Goal: Task Accomplishment & Management: Manage account settings

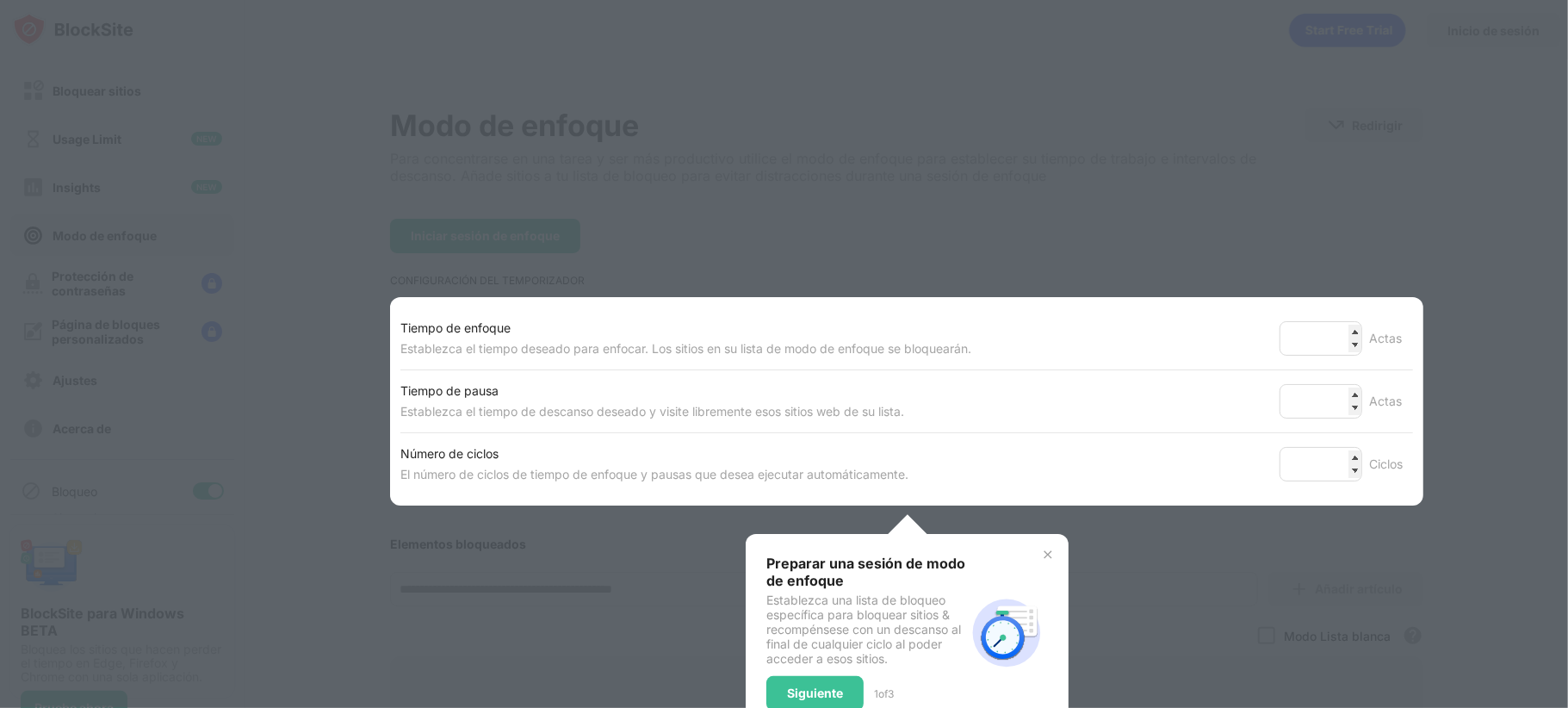
click at [831, 672] on div "Preparar una sesión de modo de enfoque Establezca una lista de bloqueo específi…" at bounding box center [865, 633] width 199 height 156
click at [831, 686] on div "Siguiente" at bounding box center [814, 693] width 97 height 34
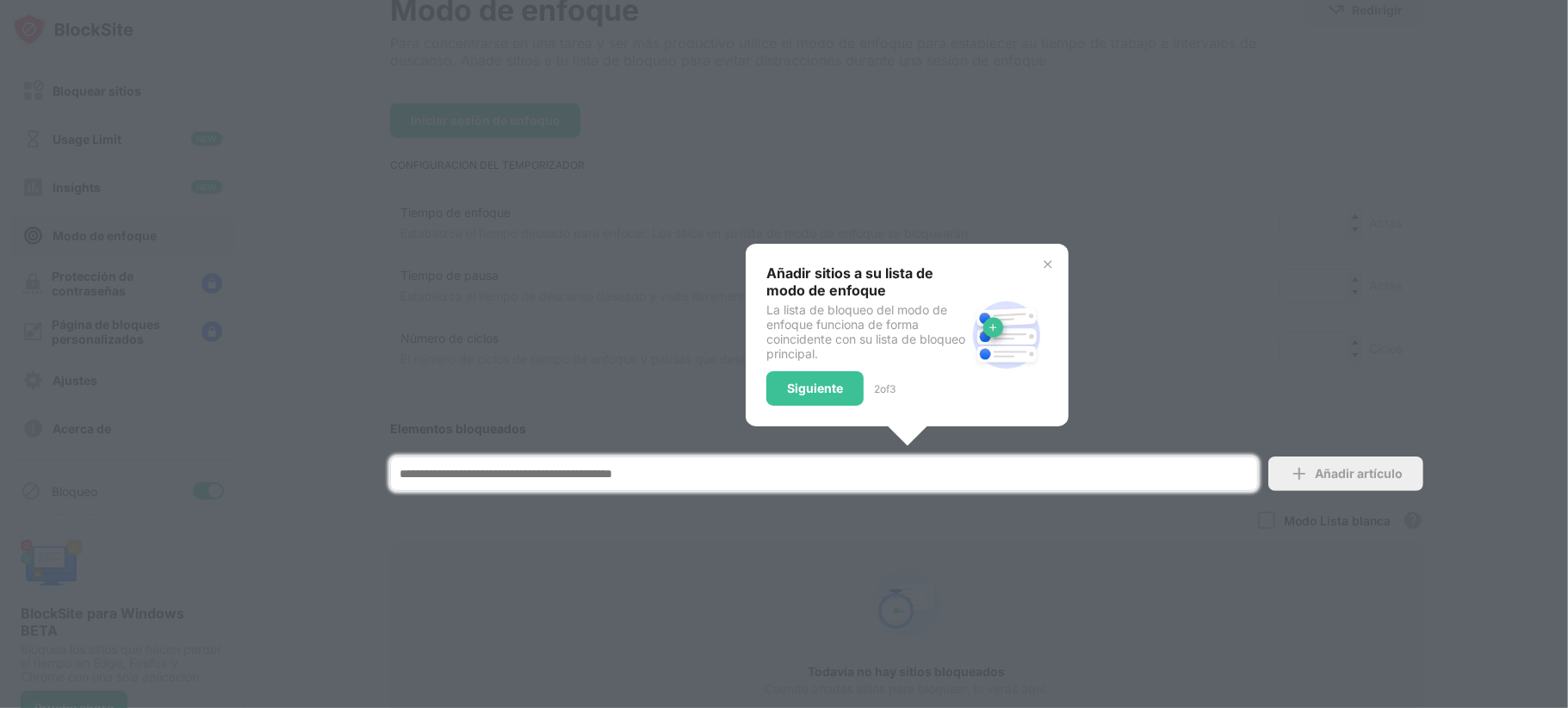
scroll to position [276, 0]
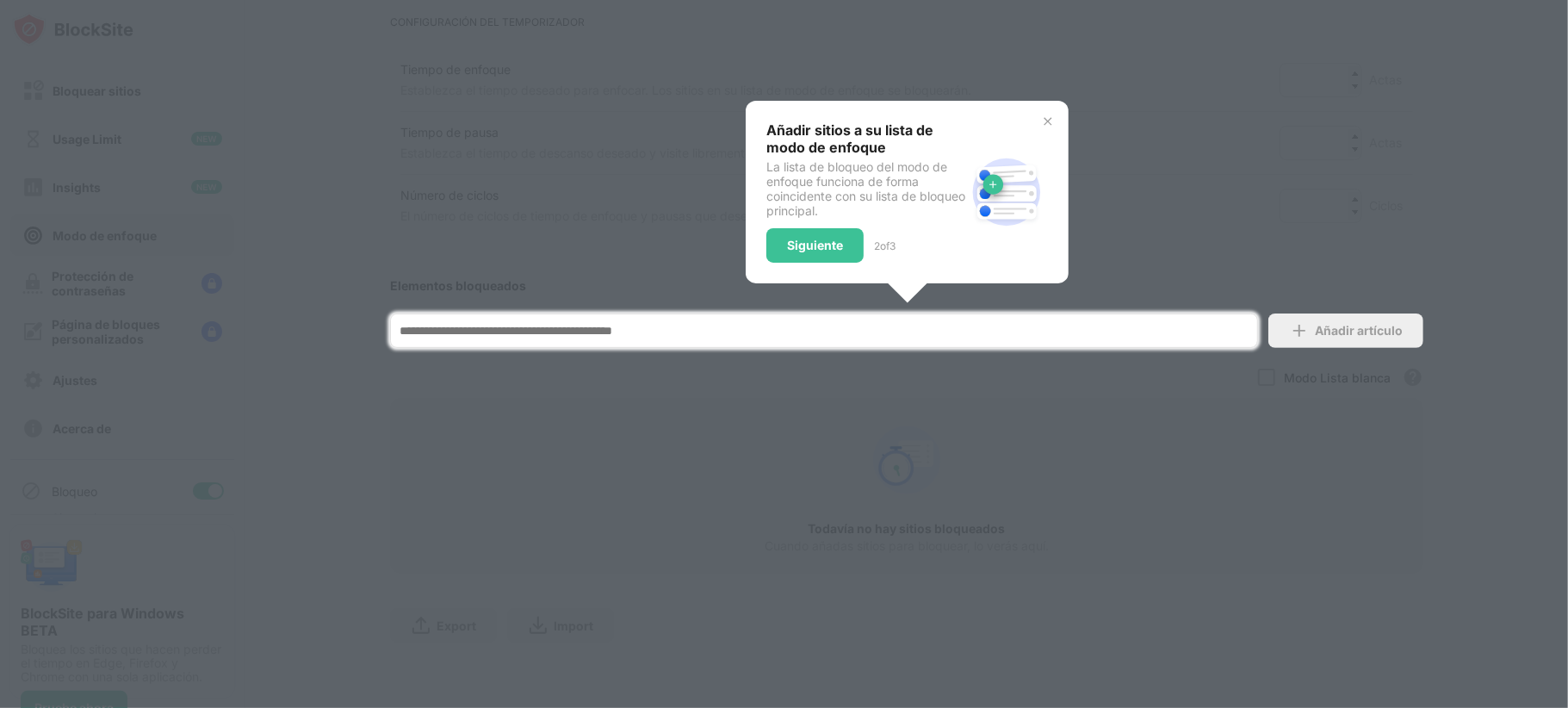
click at [1030, 101] on div "Añadir sitios a su lista de modo de enfoque La lista de bloqueo del modo de enf…" at bounding box center [906, 192] width 323 height 183
click at [1041, 115] on img at bounding box center [1048, 122] width 14 height 14
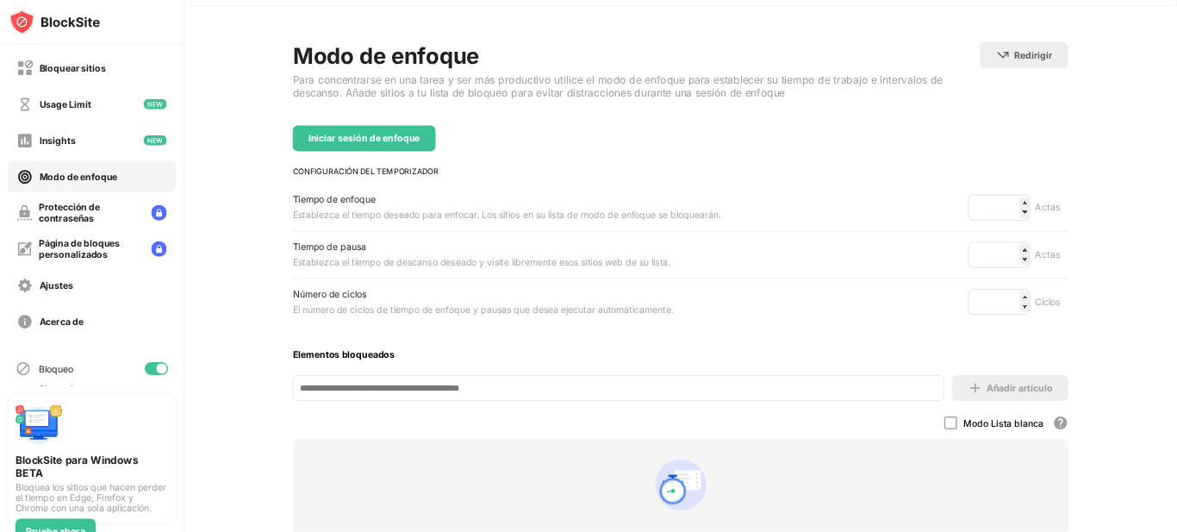
scroll to position [0, 0]
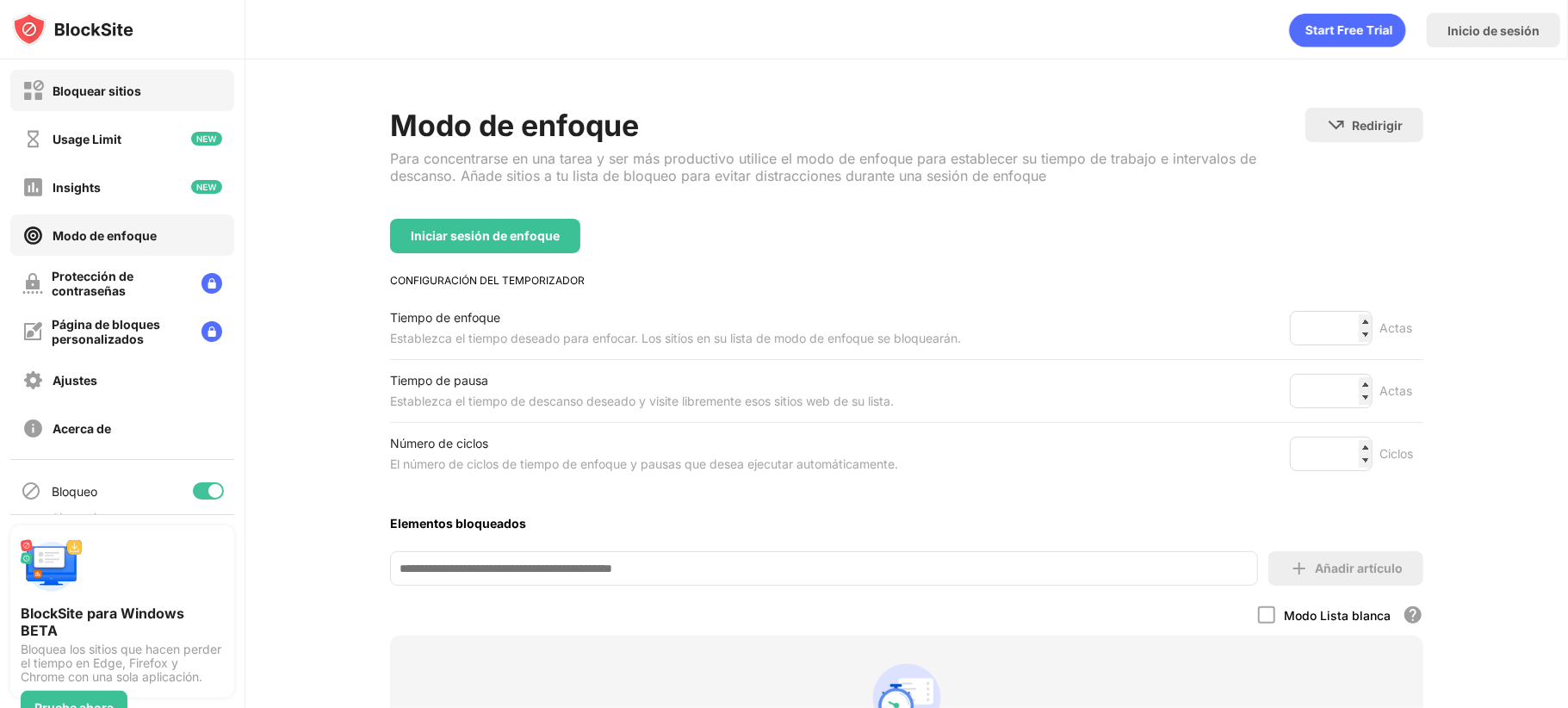
click at [98, 98] on div "Bloquear sitios" at bounding box center [81, 91] width 119 height 22
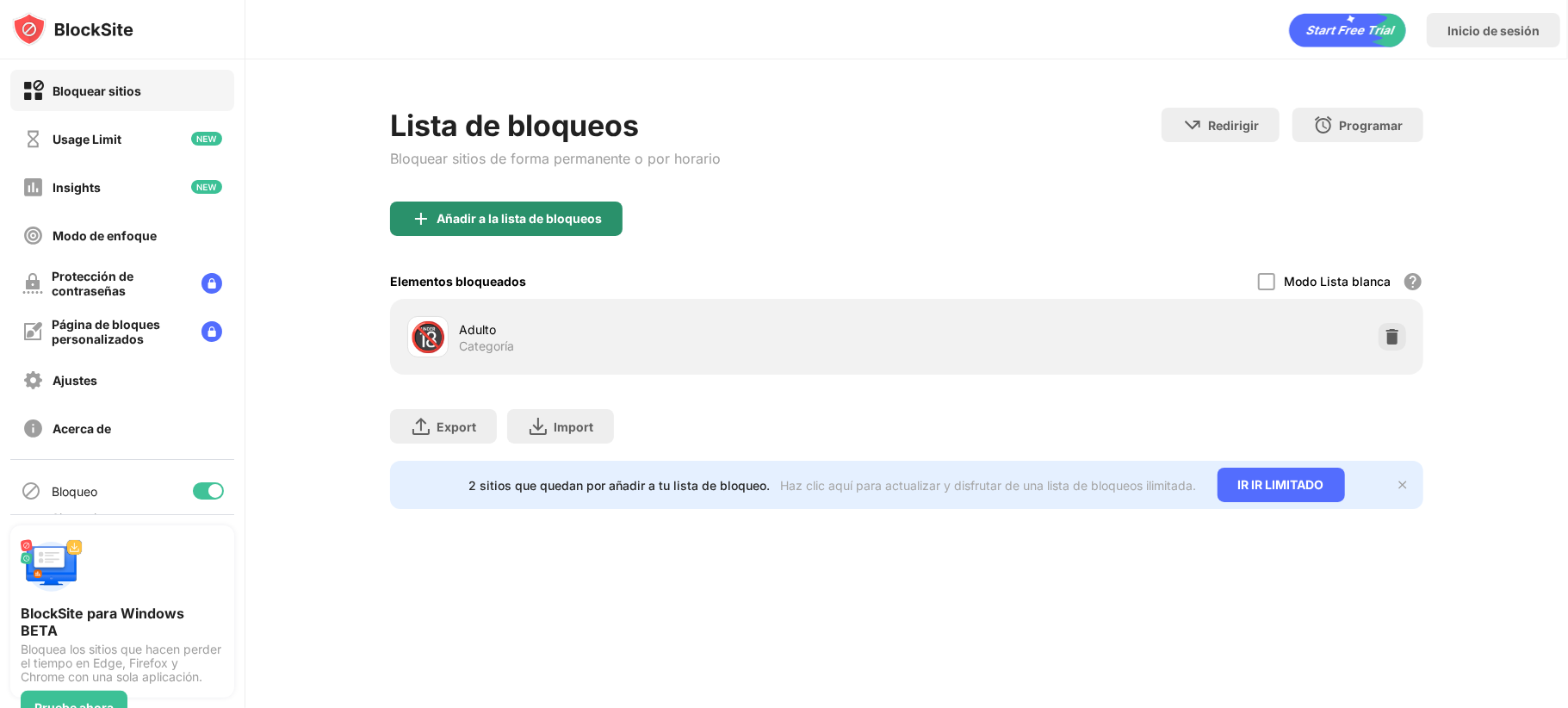
click at [539, 224] on div "Añadir a la lista de bloqueos" at bounding box center [519, 219] width 165 height 14
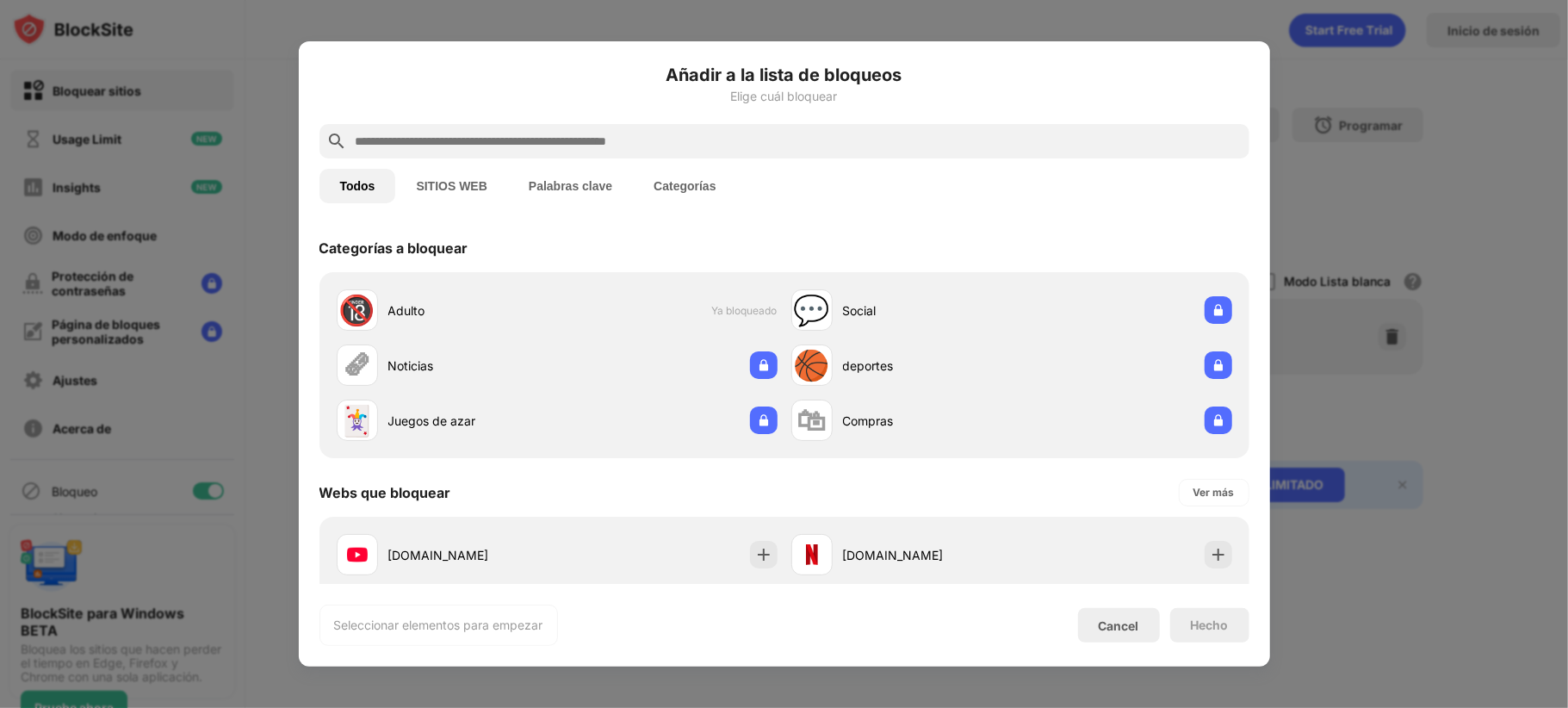
click at [622, 135] on input "text" at bounding box center [797, 141] width 888 height 21
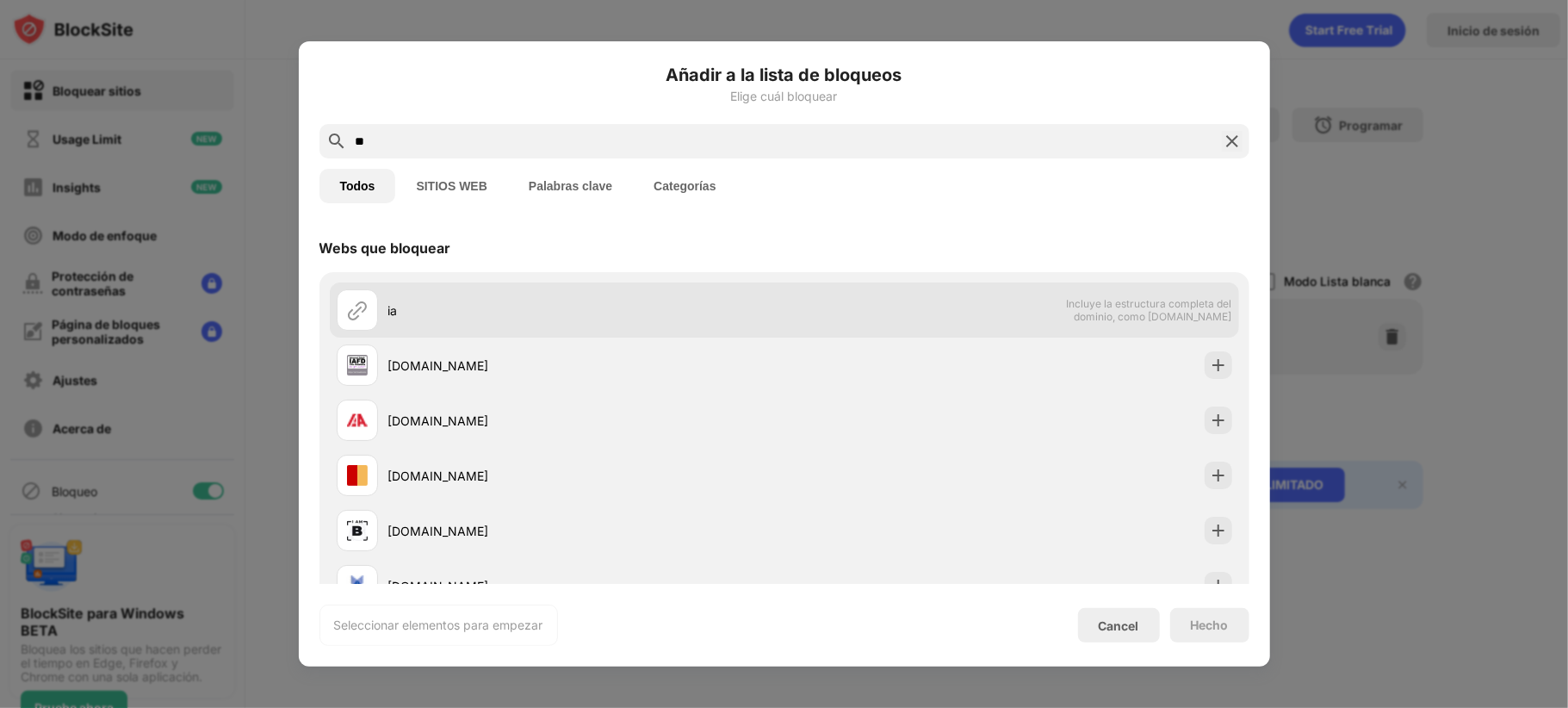
type input "**"
click at [817, 314] on div "ia Incluye la estructura completa del dominio, como dominio.com" at bounding box center [784, 310] width 909 height 55
click at [514, 300] on div "ia" at bounding box center [561, 309] width 448 height 41
click at [1179, 319] on span "Incluye la estructura completa del dominio, como dominio.com" at bounding box center [1142, 310] width 177 height 26
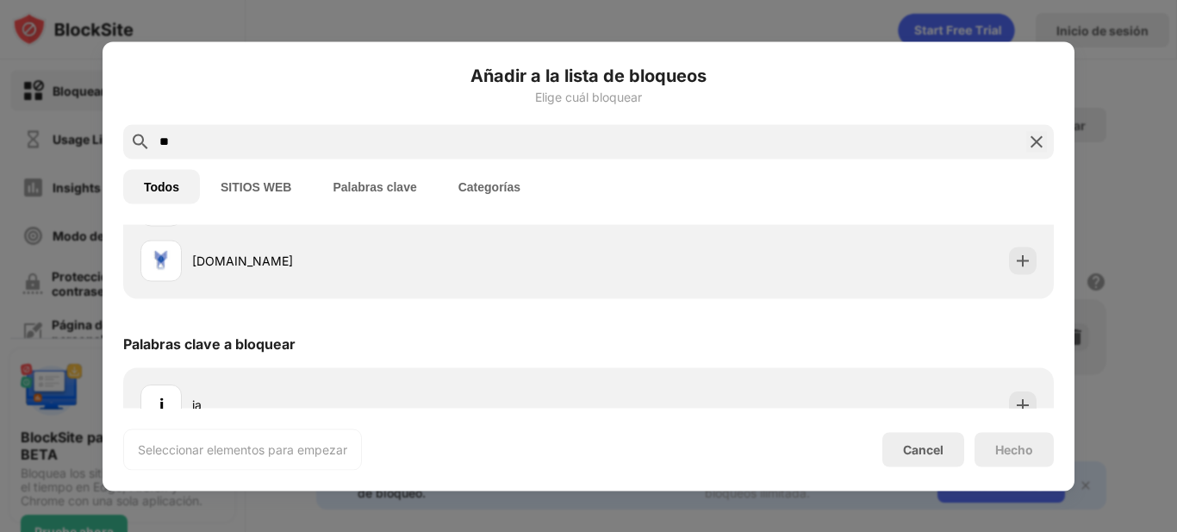
scroll to position [361, 0]
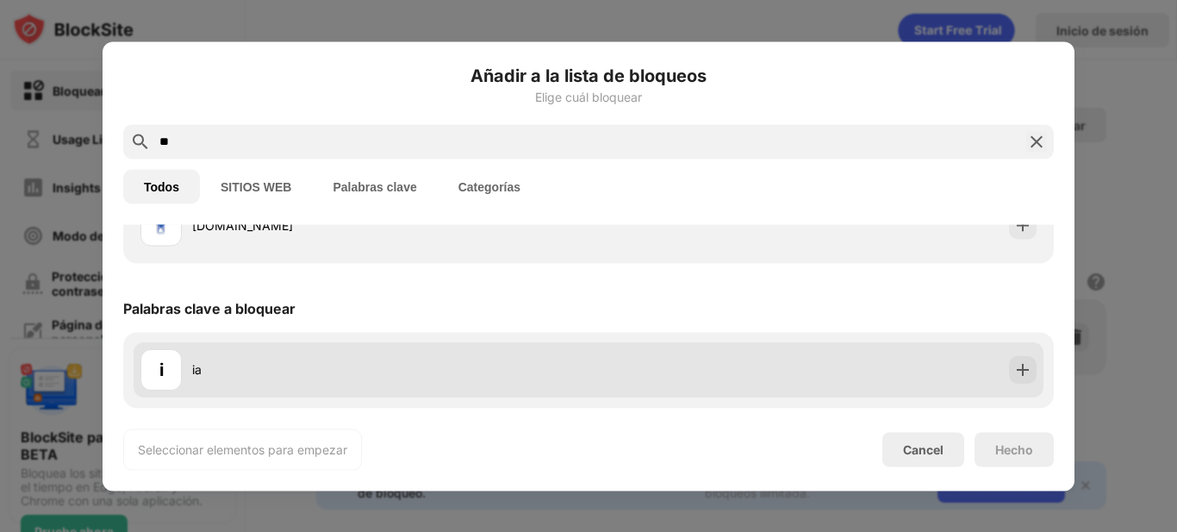
click at [351, 389] on div "i ia" at bounding box center [364, 369] width 448 height 41
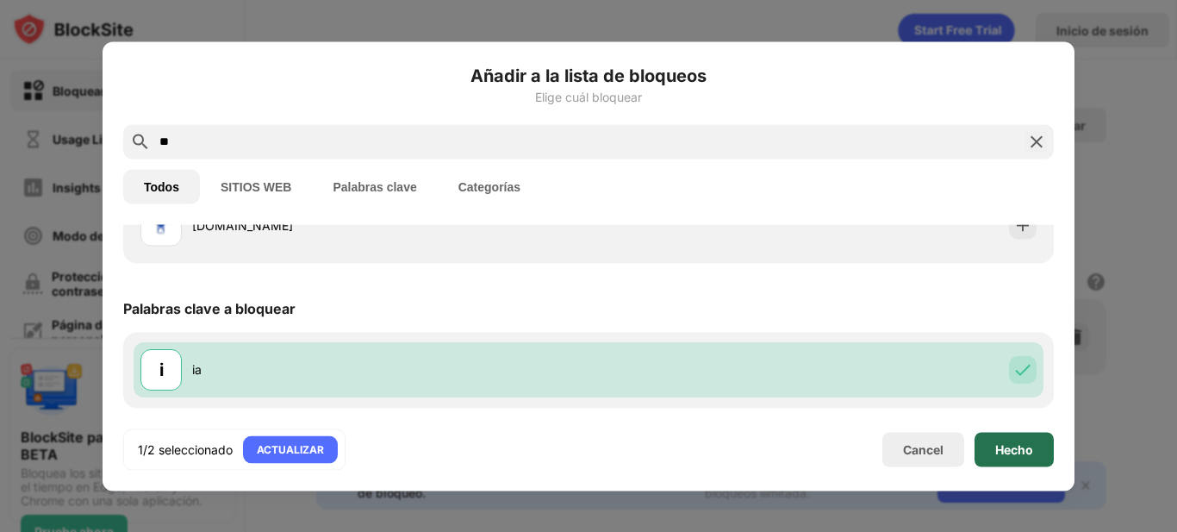
click at [1022, 442] on div "Hecho" at bounding box center [1014, 449] width 38 height 14
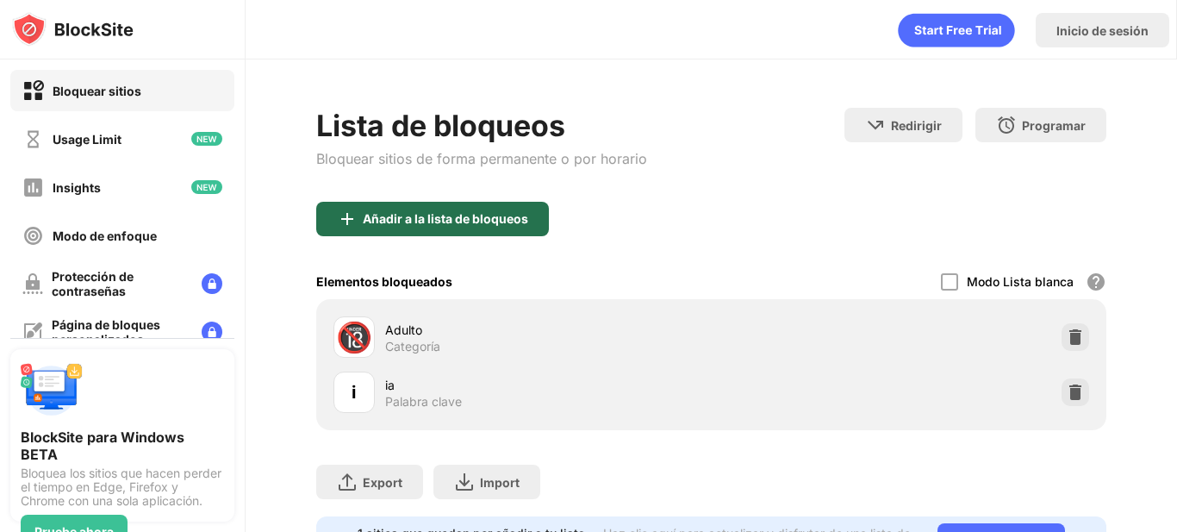
click at [458, 203] on div "Añadir a la lista de bloqueos" at bounding box center [432, 219] width 233 height 34
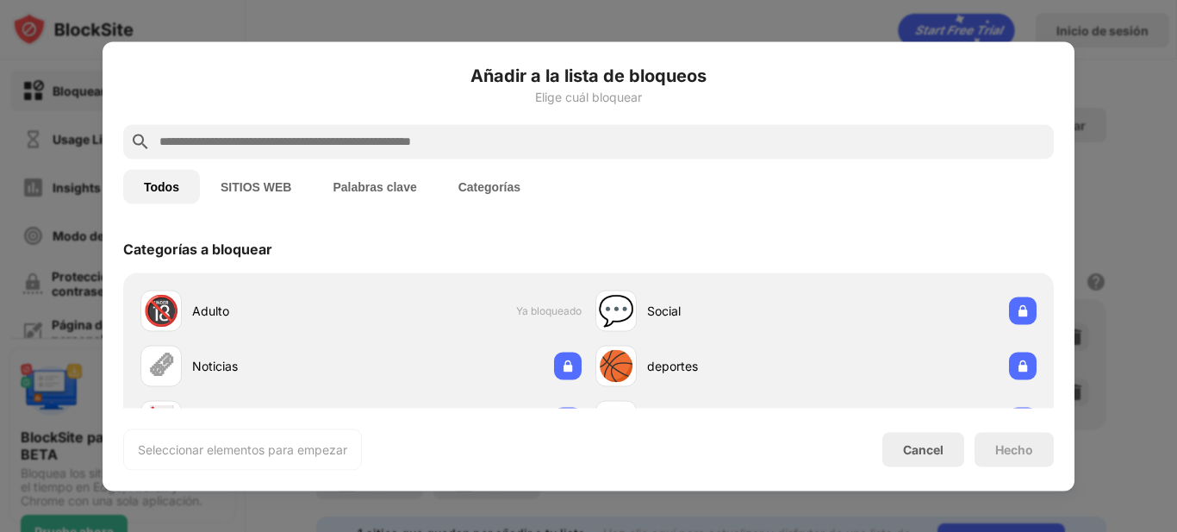
click at [488, 140] on input "text" at bounding box center [602, 141] width 889 height 21
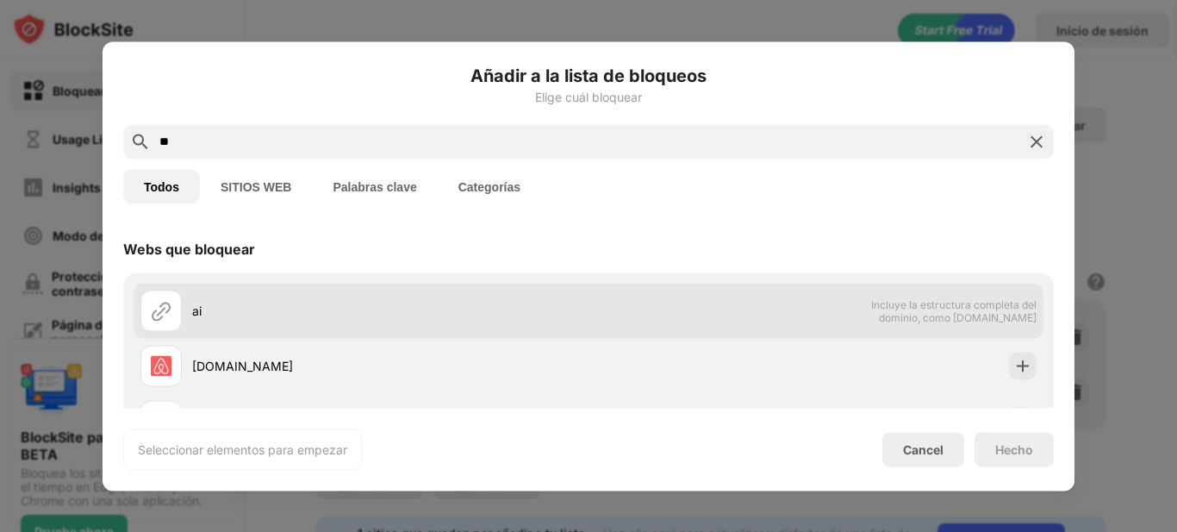
type input "**"
click at [264, 302] on div "ai" at bounding box center [390, 311] width 396 height 18
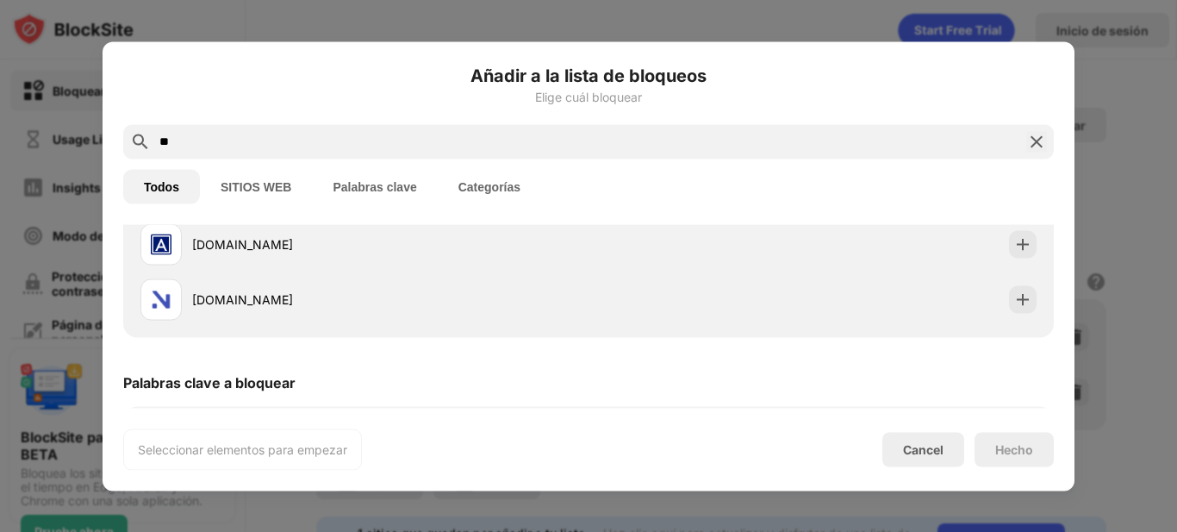
scroll to position [361, 0]
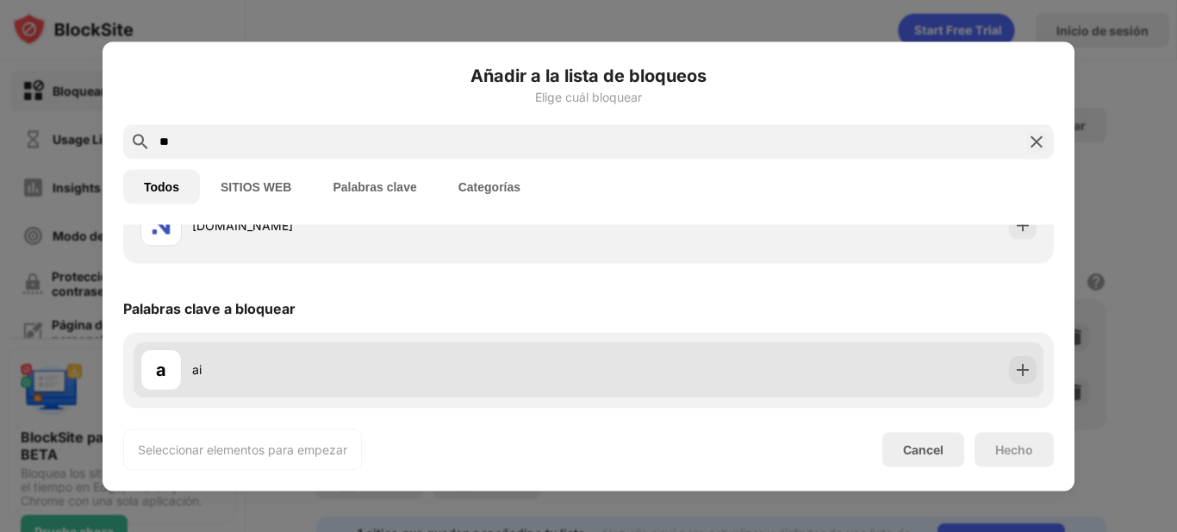
click at [609, 366] on div "a ai" at bounding box center [589, 369] width 910 height 55
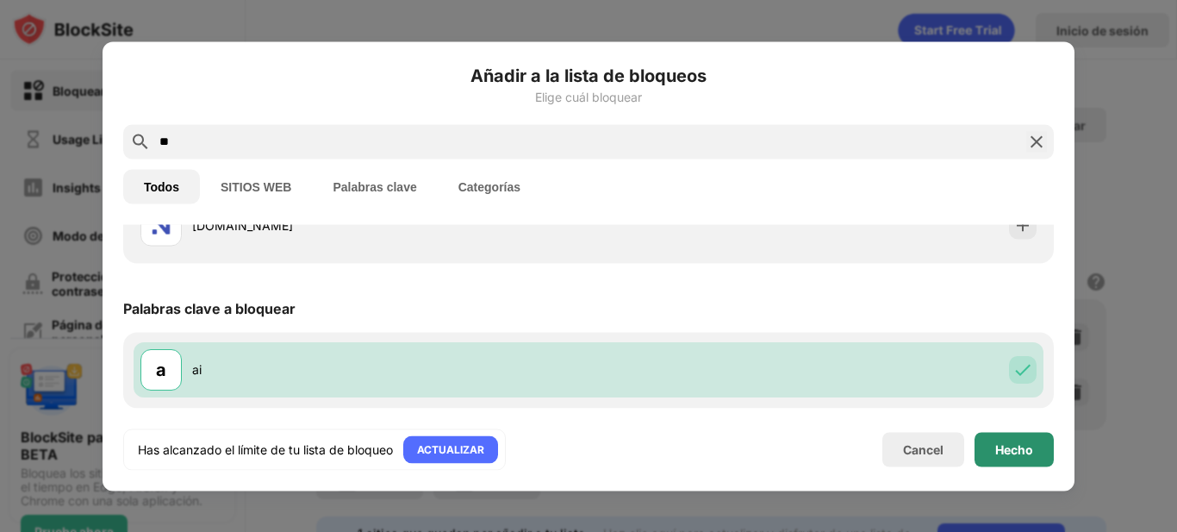
click at [1035, 451] on div "Hecho" at bounding box center [1013, 449] width 79 height 34
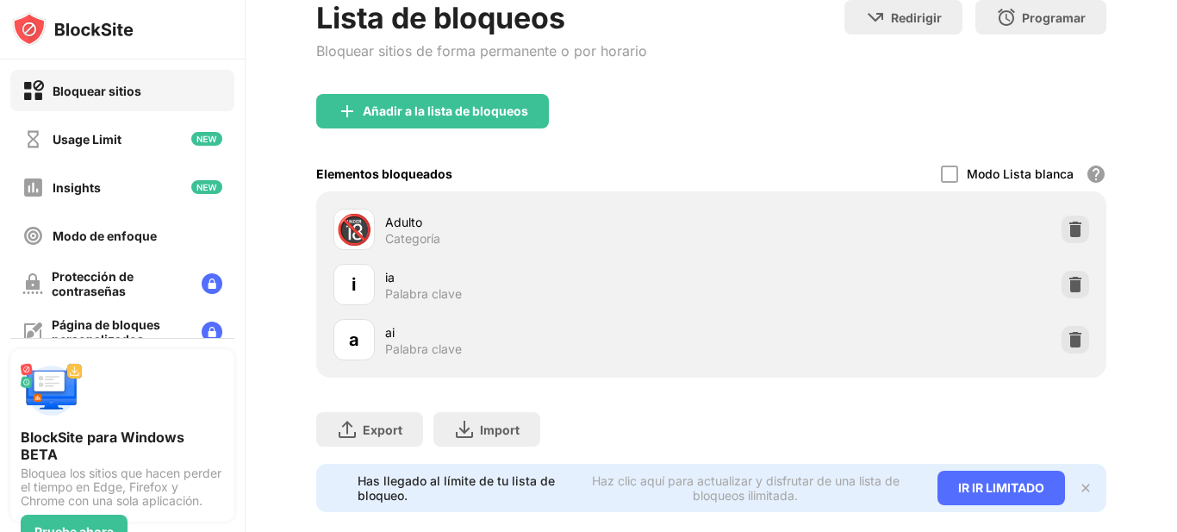
scroll to position [149, 0]
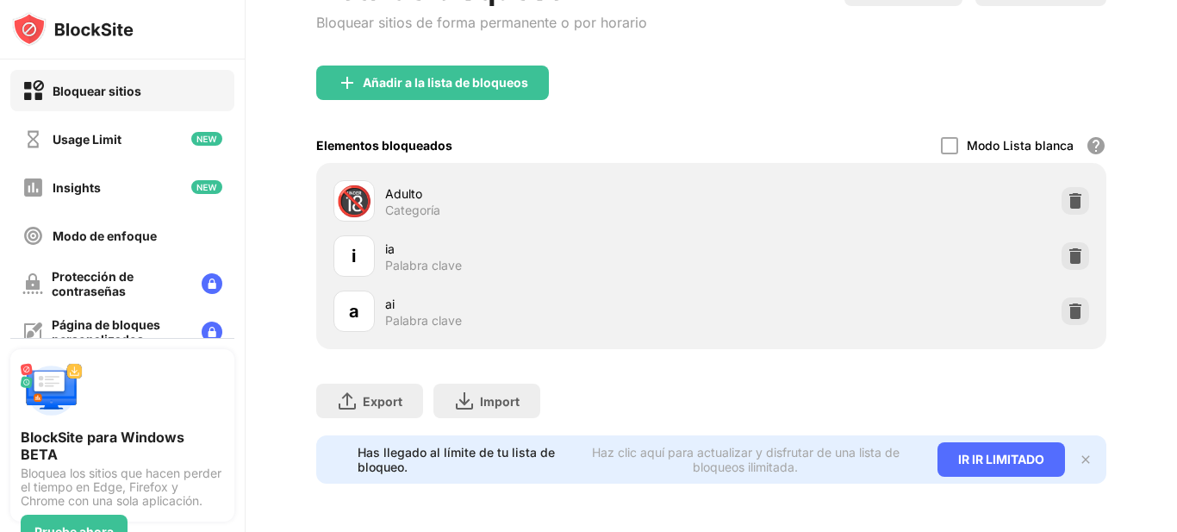
click at [1066, 192] on img at bounding box center [1074, 200] width 17 height 17
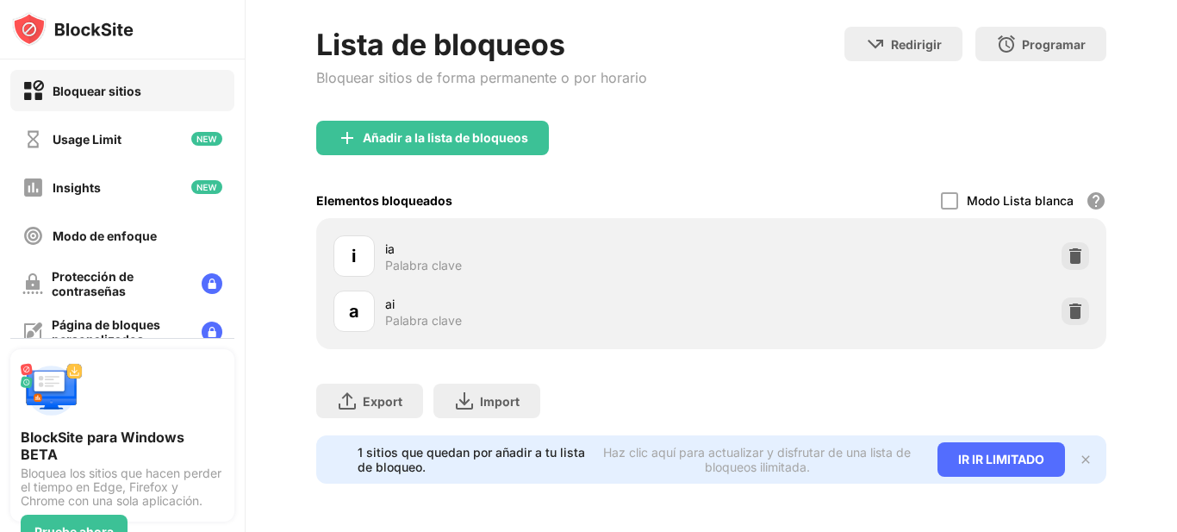
scroll to position [94, 0]
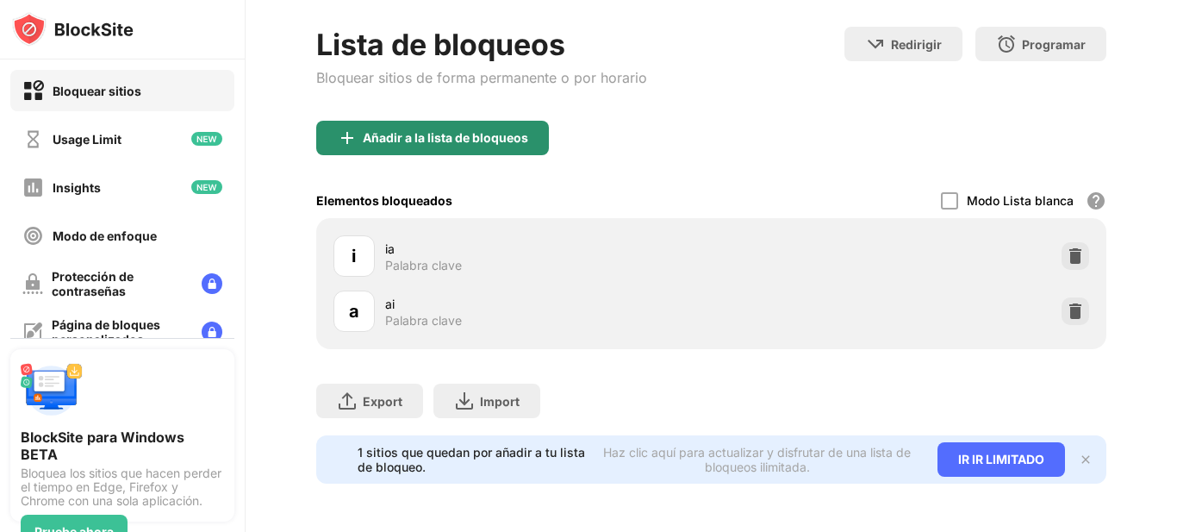
click at [486, 131] on div "Añadir a la lista de bloqueos" at bounding box center [445, 138] width 165 height 14
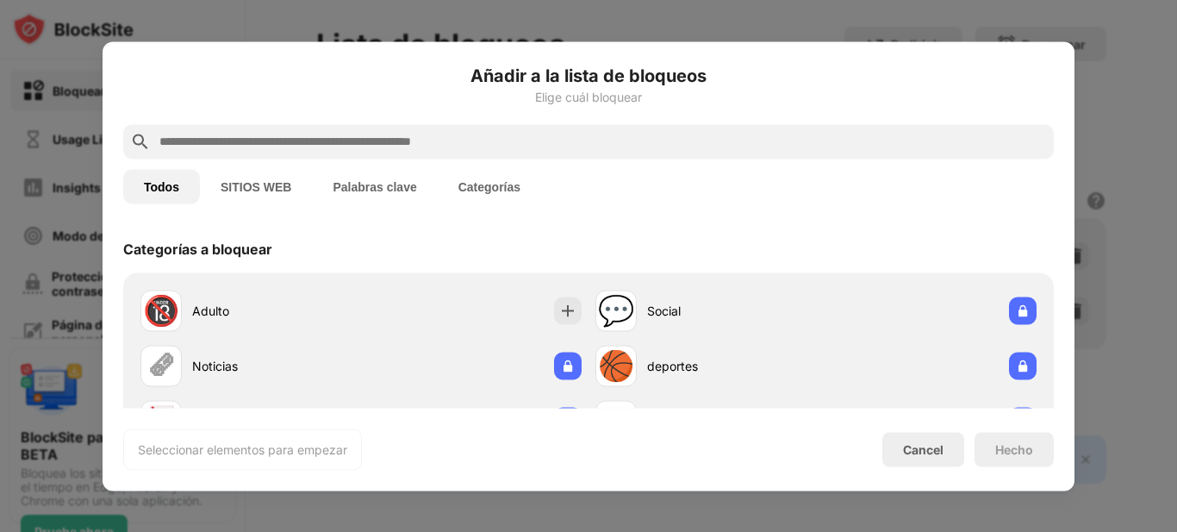
click at [487, 149] on input "text" at bounding box center [602, 141] width 889 height 21
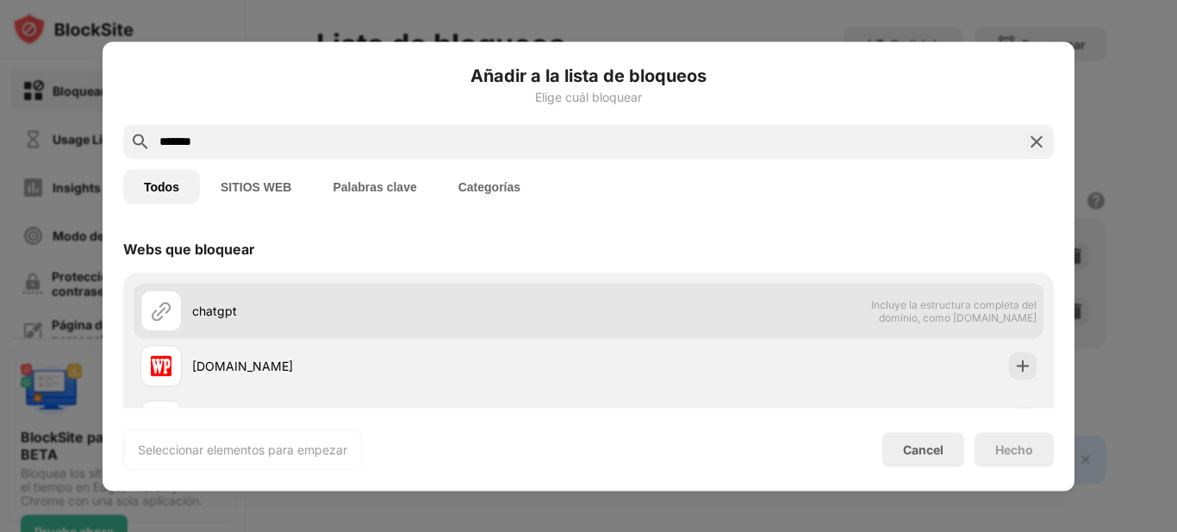
type input "*******"
click at [319, 322] on div "chatgpt" at bounding box center [364, 309] width 448 height 41
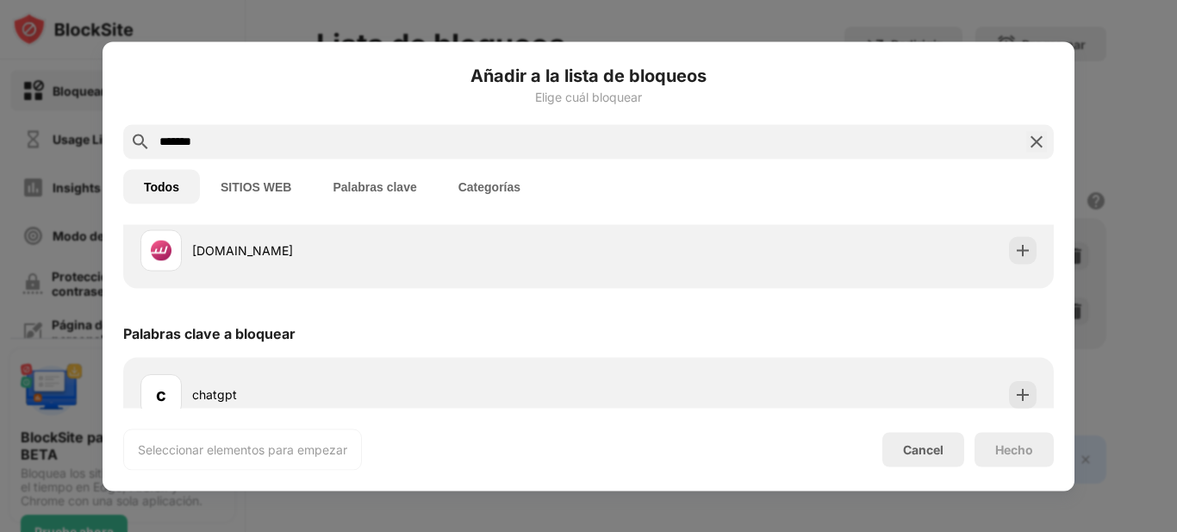
scroll to position [361, 0]
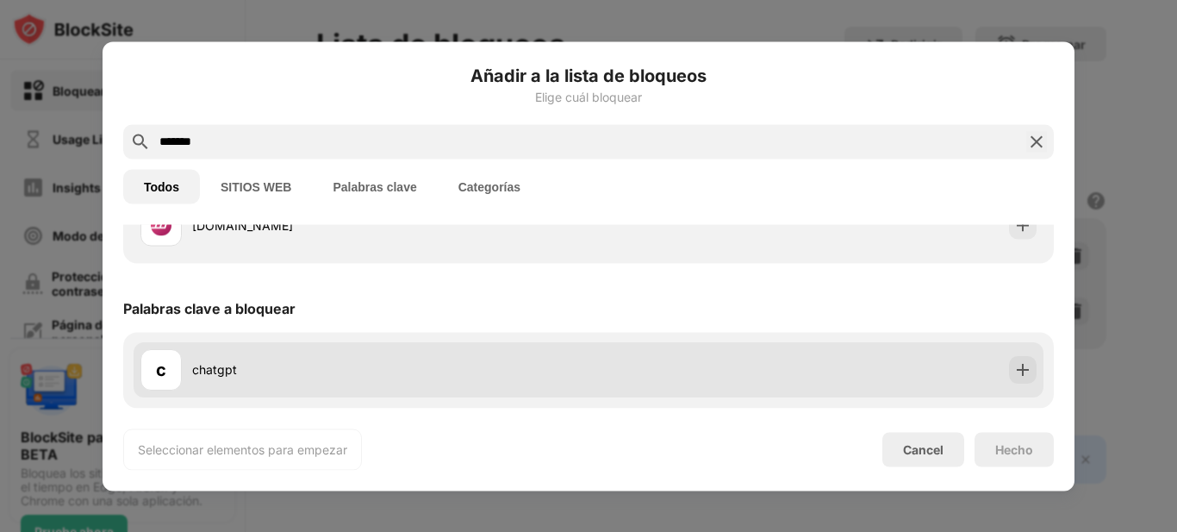
click at [230, 358] on div "c chatgpt" at bounding box center [364, 369] width 448 height 41
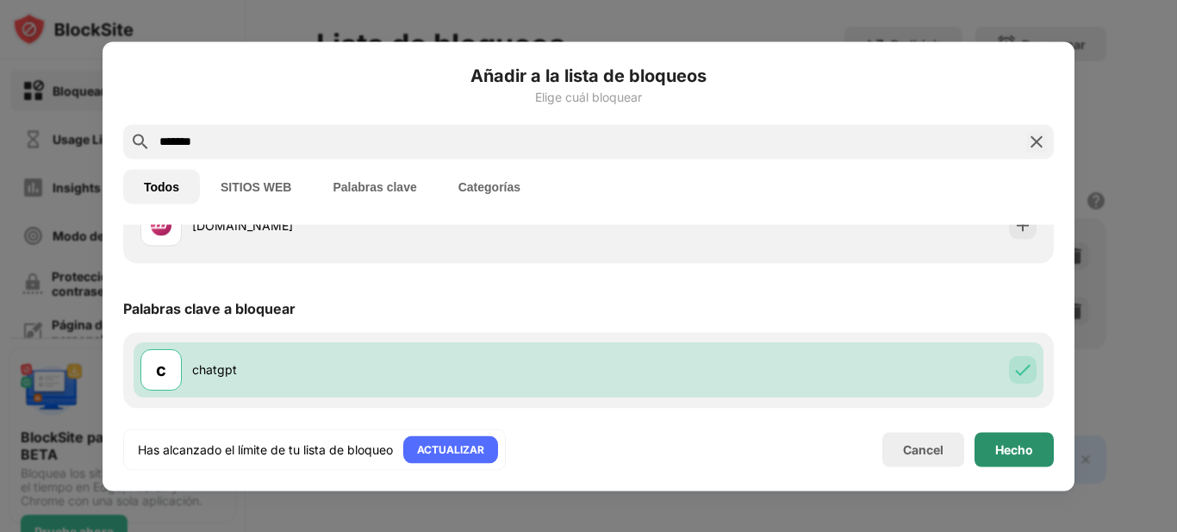
click at [1015, 438] on div "Hecho" at bounding box center [1013, 449] width 79 height 34
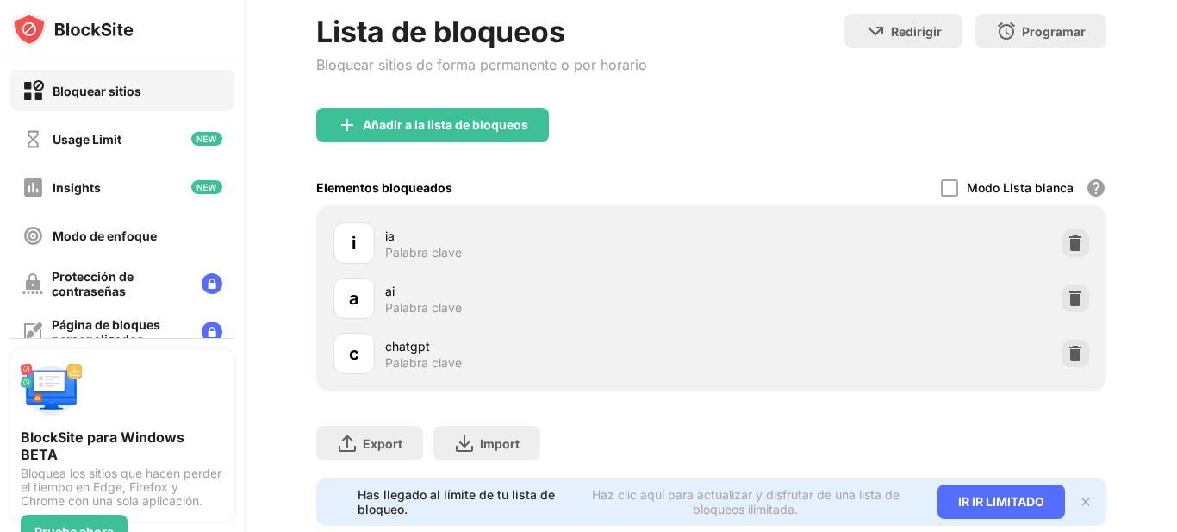
scroll to position [149, 0]
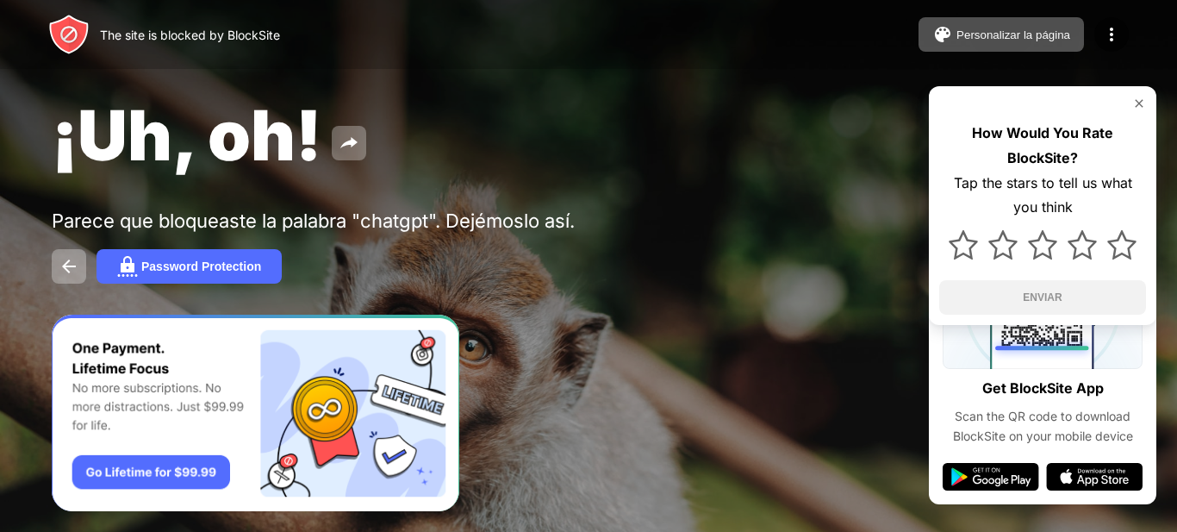
click at [520, 145] on div "¡Uh, oh!" at bounding box center [481, 135] width 859 height 84
